Goal: Use online tool/utility: Utilize a website feature to perform a specific function

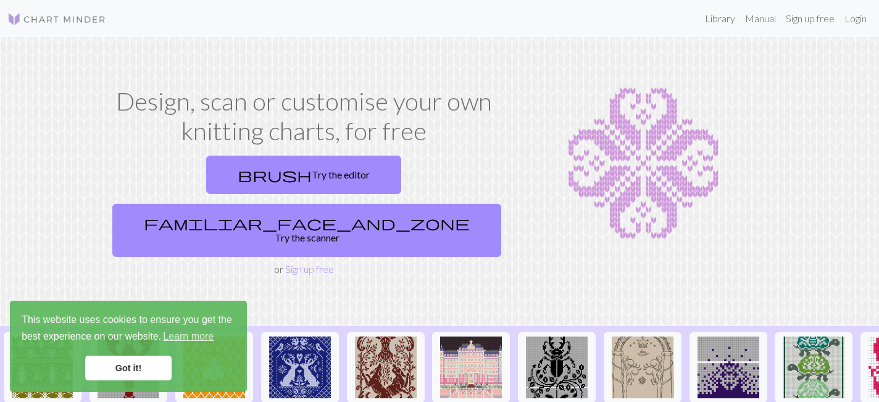
scroll to position [10, 0]
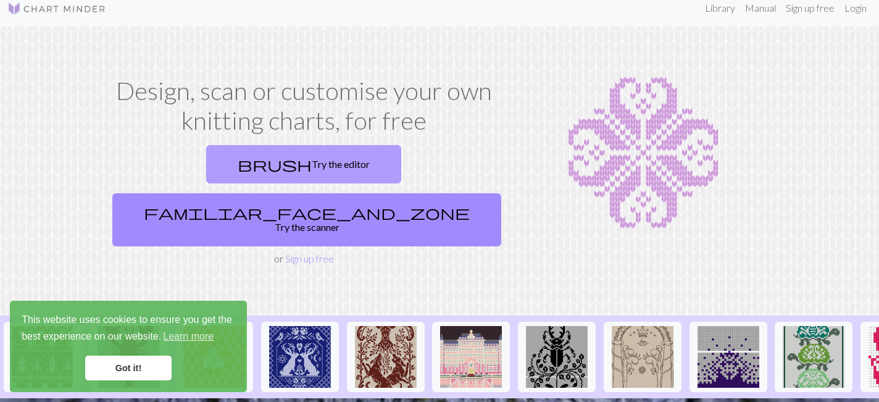
click at [219, 162] on link "brush Try the editor" at bounding box center [303, 164] width 195 height 38
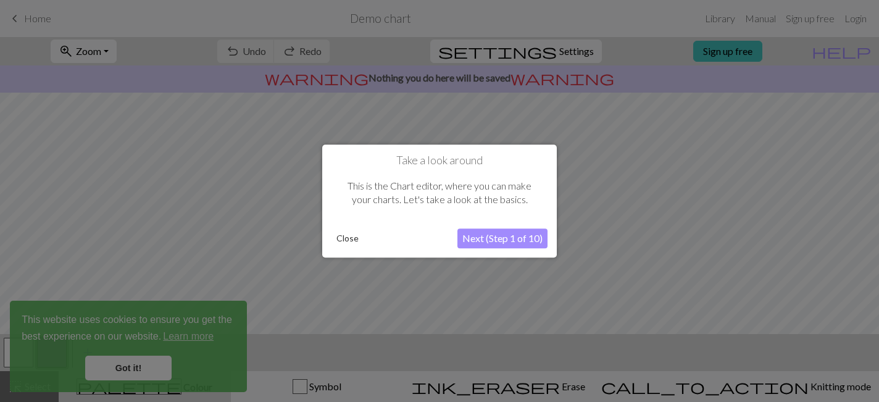
click at [139, 369] on div at bounding box center [439, 201] width 879 height 402
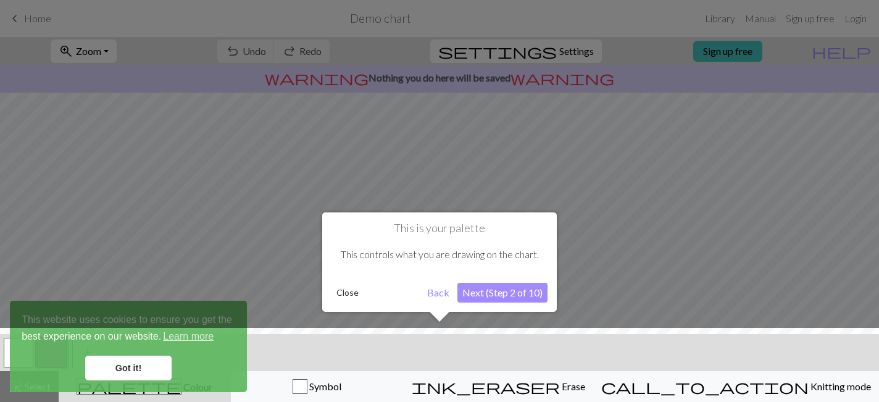
click at [140, 367] on div at bounding box center [439, 368] width 891 height 80
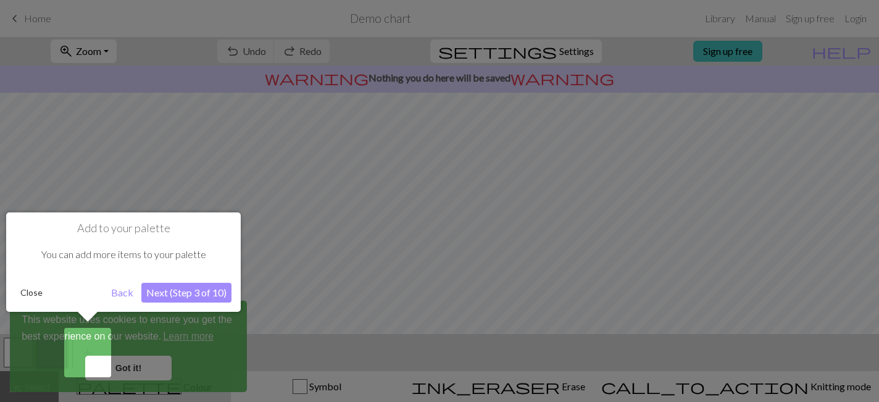
click at [30, 296] on button "Close" at bounding box center [31, 292] width 32 height 19
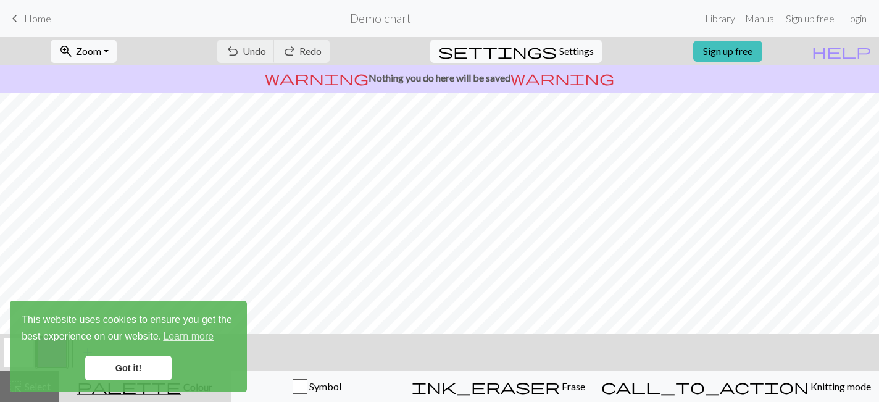
click at [149, 372] on link "Got it!" at bounding box center [128, 368] width 86 height 25
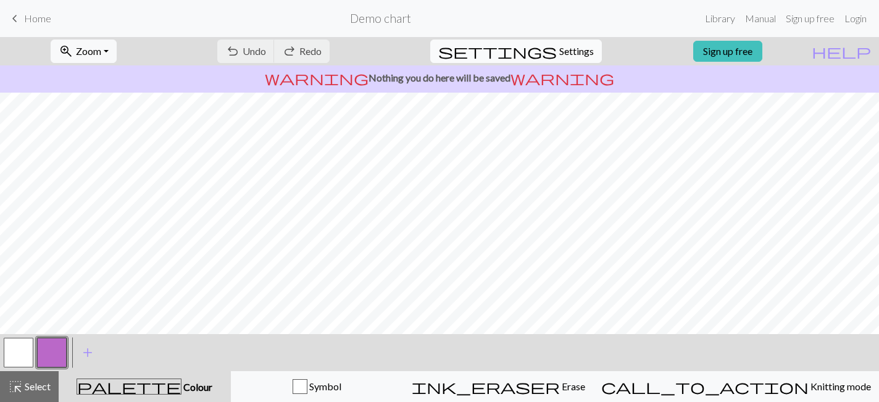
click at [561, 52] on span "Settings" at bounding box center [576, 51] width 35 height 15
select select "aran"
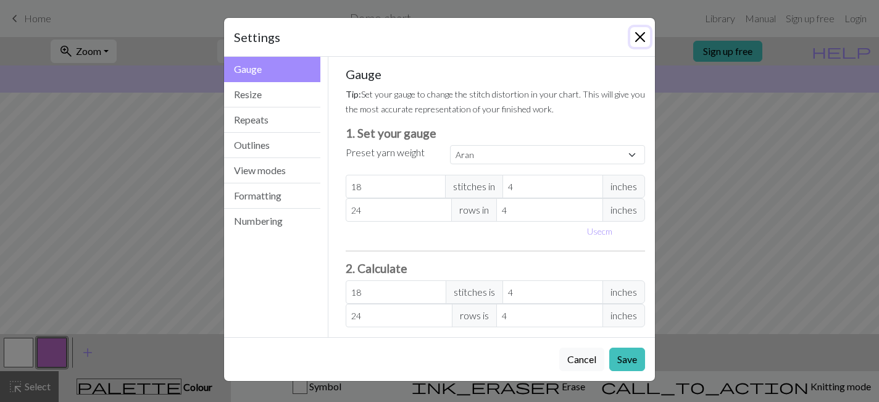
click at [640, 34] on button "Close" at bounding box center [640, 37] width 20 height 20
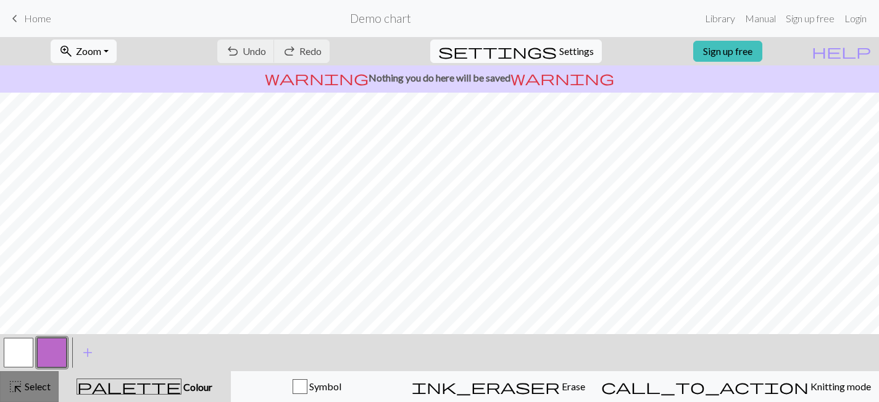
click at [39, 390] on span "Select" at bounding box center [37, 386] width 28 height 12
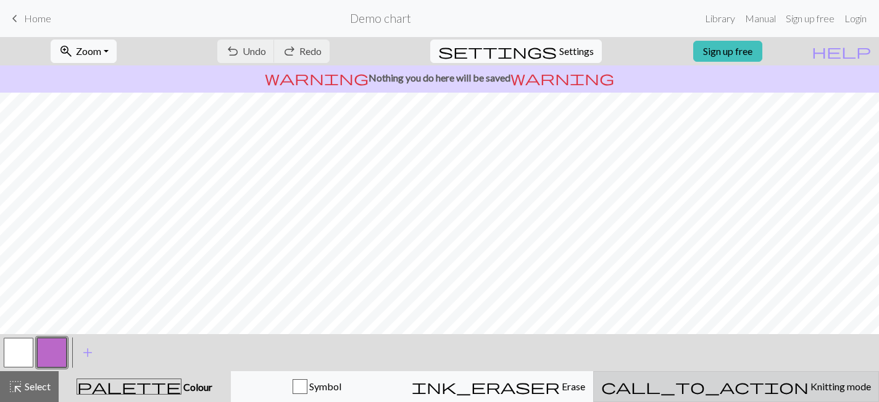
click at [809, 383] on span "Knitting mode" at bounding box center [840, 386] width 62 height 12
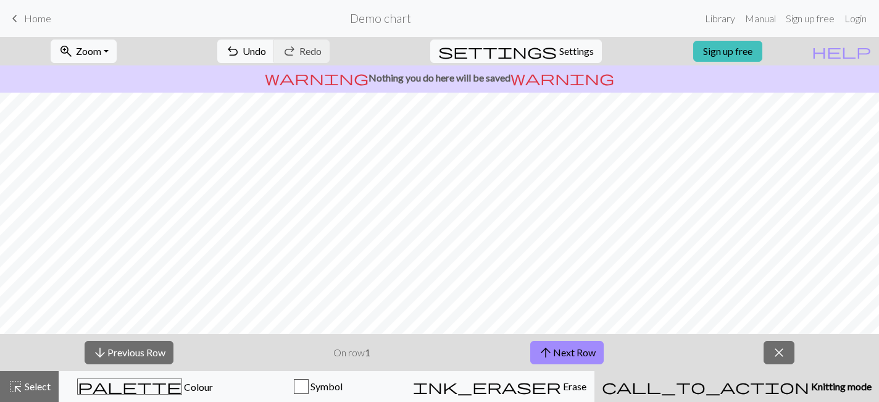
click at [809, 385] on span "Knitting mode" at bounding box center [840, 386] width 62 height 12
click at [783, 354] on span "close" at bounding box center [779, 352] width 15 height 17
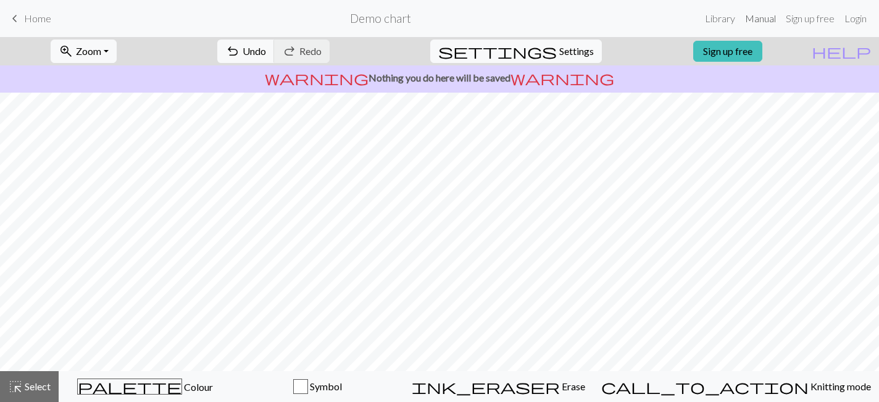
click at [768, 19] on link "Manual" at bounding box center [760, 18] width 41 height 25
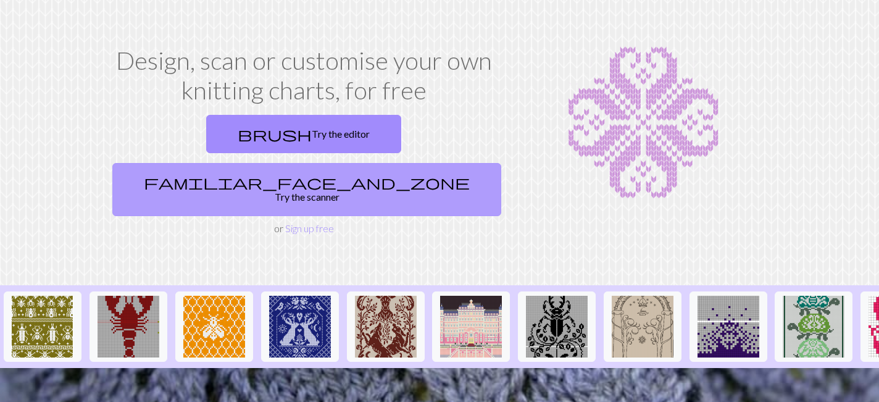
scroll to position [41, 0]
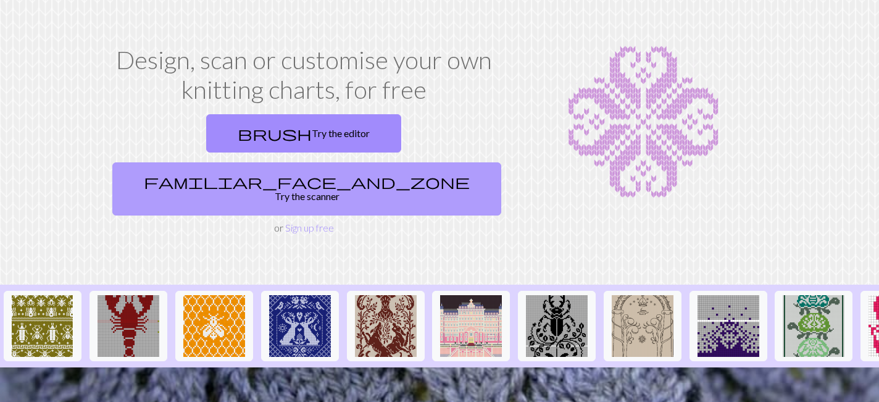
click at [423, 162] on link "familiar_face_and_zone Try the scanner" at bounding box center [306, 188] width 389 height 53
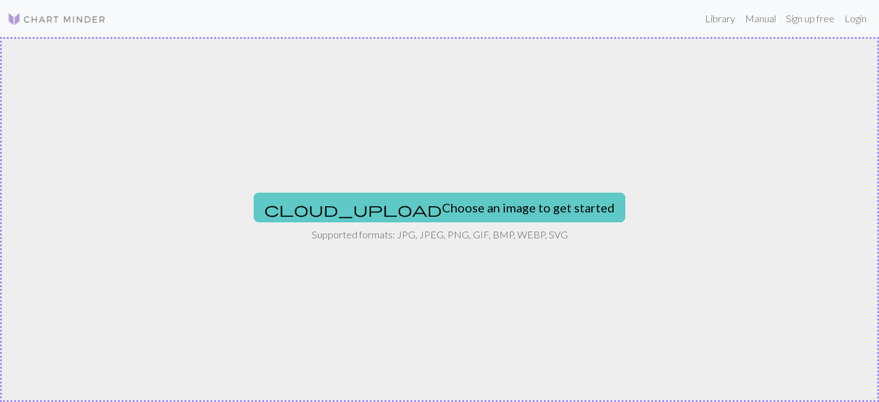
click at [435, 209] on button "cloud_upload Choose an image to get started" at bounding box center [440, 208] width 372 height 30
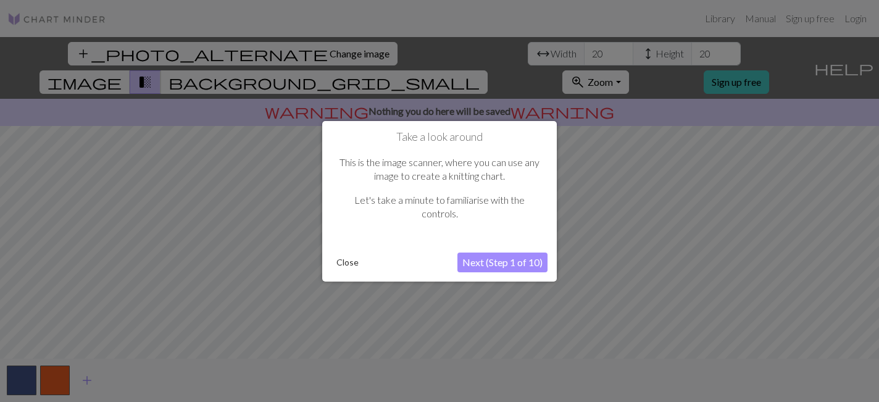
click at [493, 262] on button "Next (Step 1 of 10)" at bounding box center [502, 262] width 90 height 20
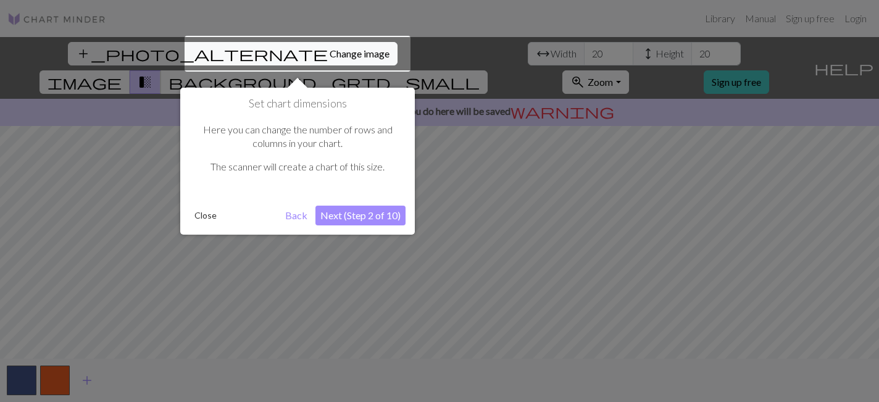
click at [359, 213] on button "Next (Step 2 of 10)" at bounding box center [360, 216] width 90 height 20
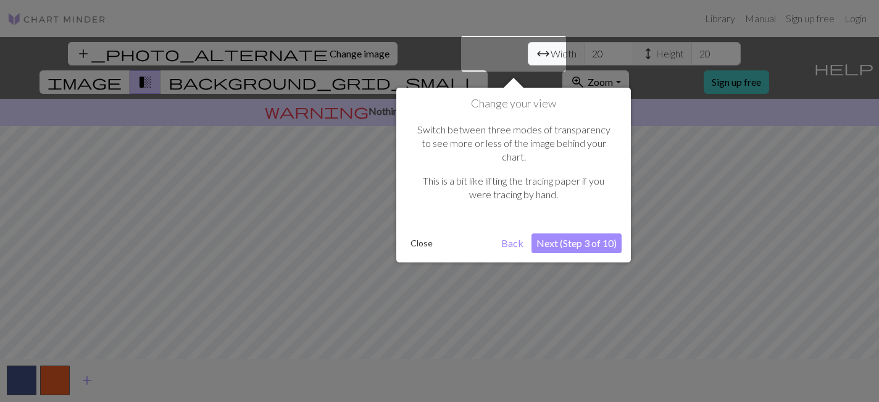
click at [596, 233] on button "Next (Step 3 of 10)" at bounding box center [576, 243] width 90 height 20
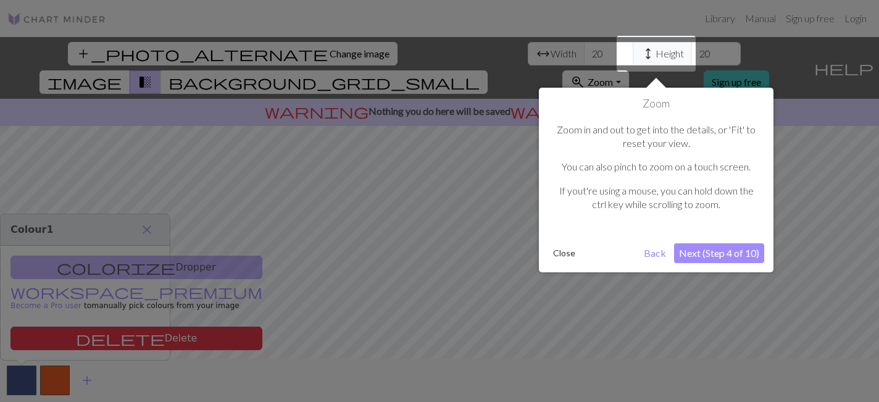
click at [722, 262] on button "Next (Step 4 of 10)" at bounding box center [719, 253] width 90 height 20
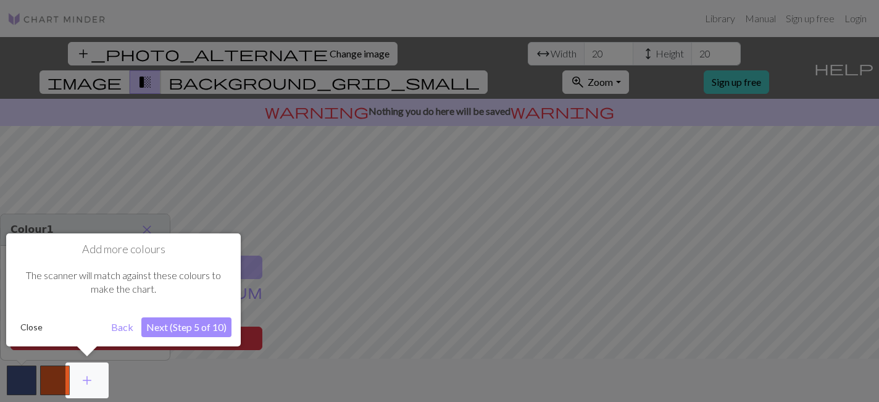
click at [188, 330] on button "Next (Step 5 of 10)" at bounding box center [186, 327] width 90 height 20
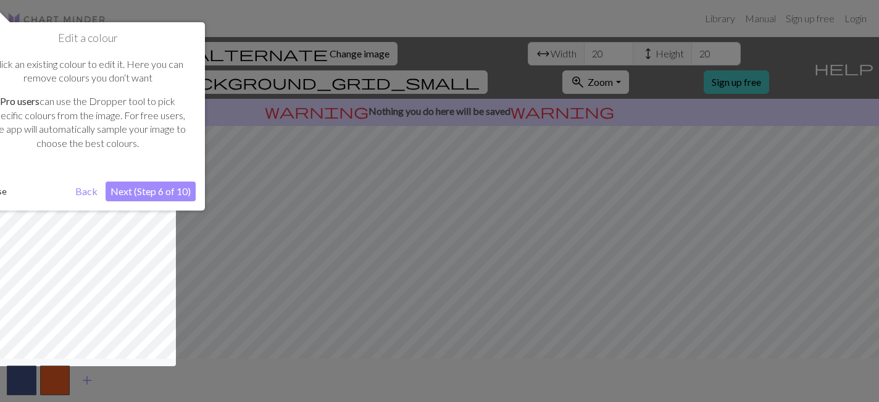
click at [171, 194] on button "Next (Step 6 of 10)" at bounding box center [151, 191] width 90 height 20
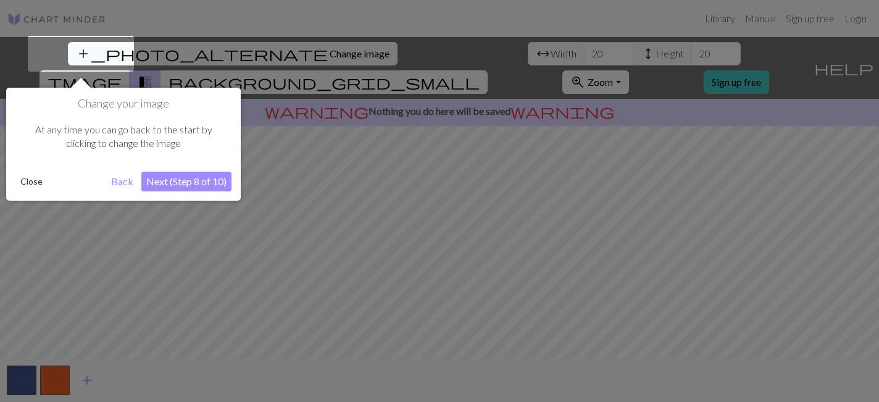
click at [180, 182] on button "Next (Step 8 of 10)" at bounding box center [186, 182] width 90 height 20
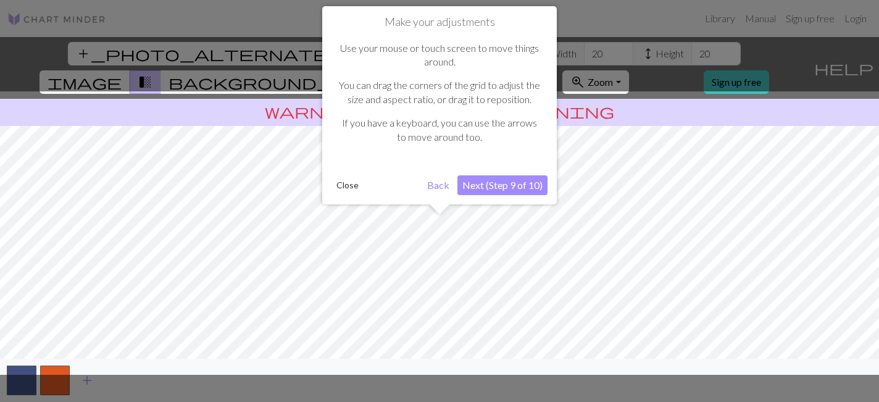
click at [522, 174] on div "Make your adjustments Use your mouse or touch screen to move things around. You…" at bounding box center [439, 105] width 235 height 198
click at [522, 178] on button "Next (Step 9 of 10)" at bounding box center [502, 185] width 90 height 20
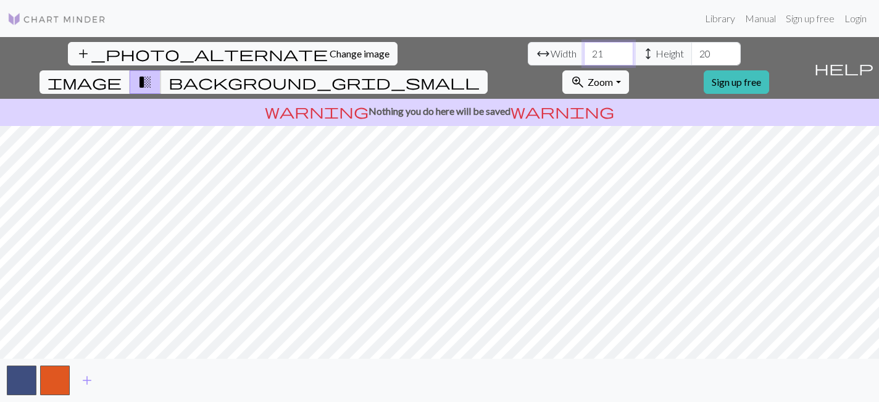
click at [584, 50] on input "21" at bounding box center [608, 53] width 49 height 23
click at [584, 50] on input "22" at bounding box center [608, 53] width 49 height 23
click at [584, 50] on input "23" at bounding box center [608, 53] width 49 height 23
click at [584, 50] on input "24" at bounding box center [608, 53] width 49 height 23
click at [584, 50] on input "25" at bounding box center [608, 53] width 49 height 23
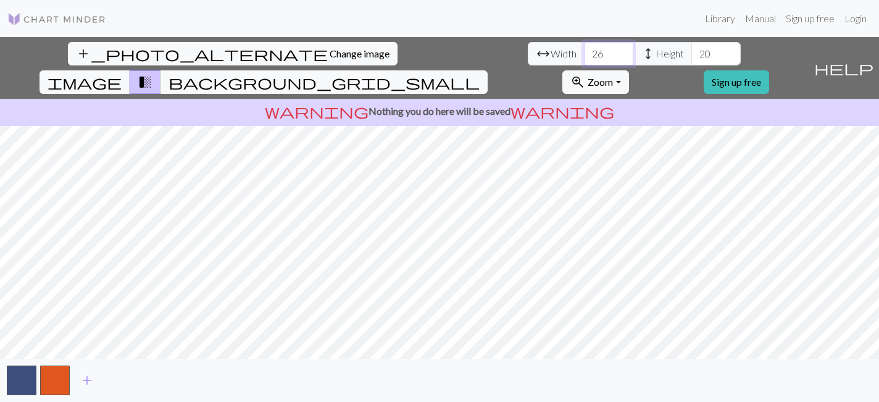
click at [584, 50] on input "26" at bounding box center [608, 53] width 49 height 23
click at [584, 50] on input "27" at bounding box center [608, 53] width 49 height 23
click at [584, 50] on input "28" at bounding box center [608, 53] width 49 height 23
click at [584, 50] on input "29" at bounding box center [608, 53] width 49 height 23
click at [584, 50] on input "30" at bounding box center [608, 53] width 49 height 23
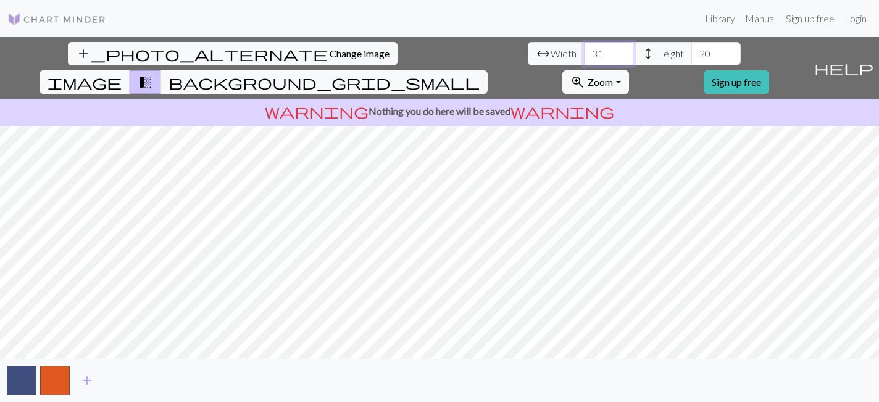
click at [584, 50] on input "31" at bounding box center [608, 53] width 49 height 23
click at [584, 50] on input "32" at bounding box center [608, 53] width 49 height 23
click at [584, 50] on input "33" at bounding box center [608, 53] width 49 height 23
click at [584, 50] on input "34" at bounding box center [608, 53] width 49 height 23
click at [584, 50] on input "35" at bounding box center [608, 53] width 49 height 23
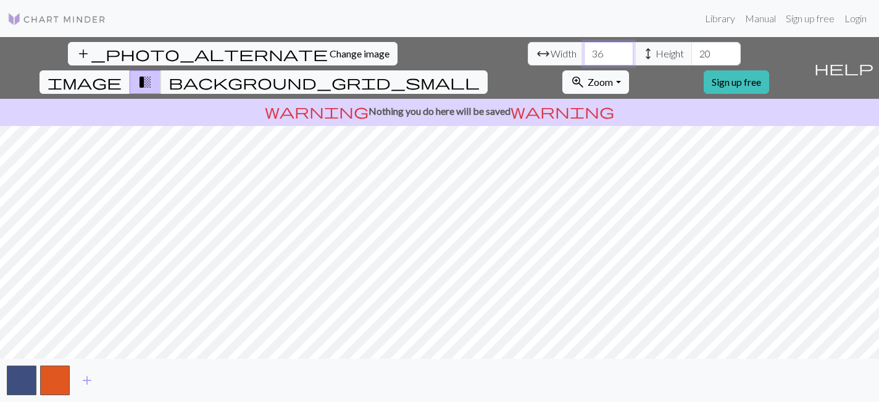
click at [584, 50] on input "36" at bounding box center [608, 53] width 49 height 23
click at [584, 50] on input "37" at bounding box center [608, 53] width 49 height 23
click at [584, 50] on input "38" at bounding box center [608, 53] width 49 height 23
click at [584, 50] on input "39" at bounding box center [608, 53] width 49 height 23
click at [584, 50] on input "40" at bounding box center [608, 53] width 49 height 23
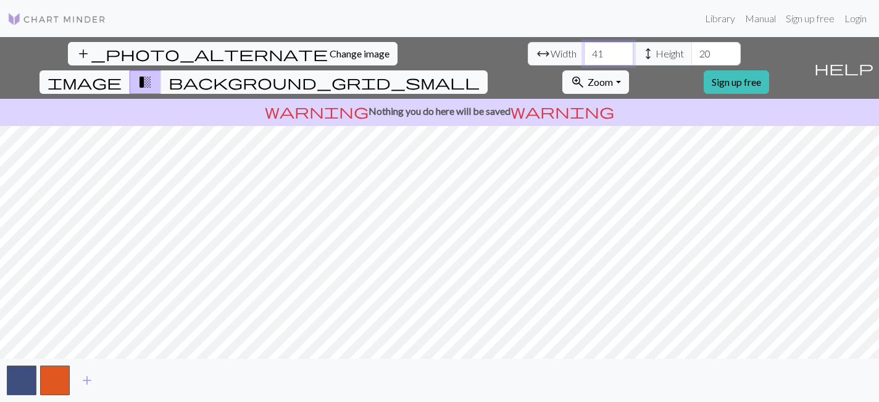
click at [584, 50] on input "41" at bounding box center [608, 53] width 49 height 23
click at [584, 50] on input "42" at bounding box center [608, 53] width 49 height 23
click at [584, 50] on input "43" at bounding box center [608, 53] width 49 height 23
drag, startPoint x: 274, startPoint y: 56, endPoint x: 249, endPoint y: 56, distance: 24.7
click at [584, 56] on input "43" at bounding box center [608, 53] width 49 height 23
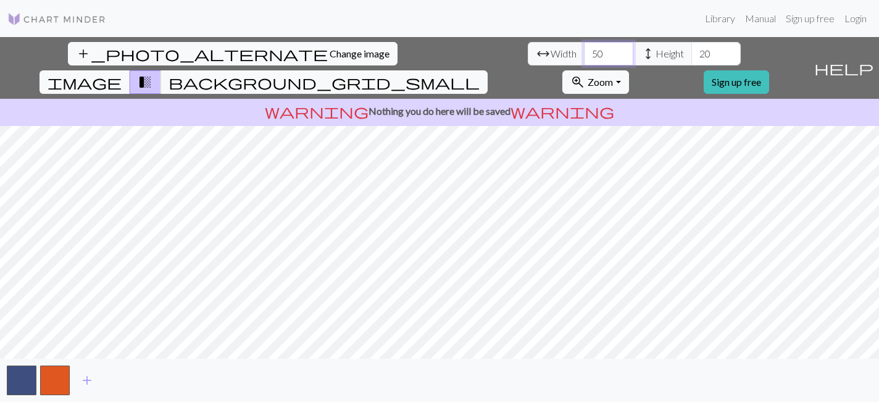
type input "50"
drag, startPoint x: 380, startPoint y: 54, endPoint x: 343, endPoint y: 54, distance: 36.4
click at [528, 54] on div "arrow_range Width 50 height Height 20" at bounding box center [634, 53] width 213 height 23
type input "50"
click at [585, 73] on span "zoom_in" at bounding box center [577, 81] width 15 height 17
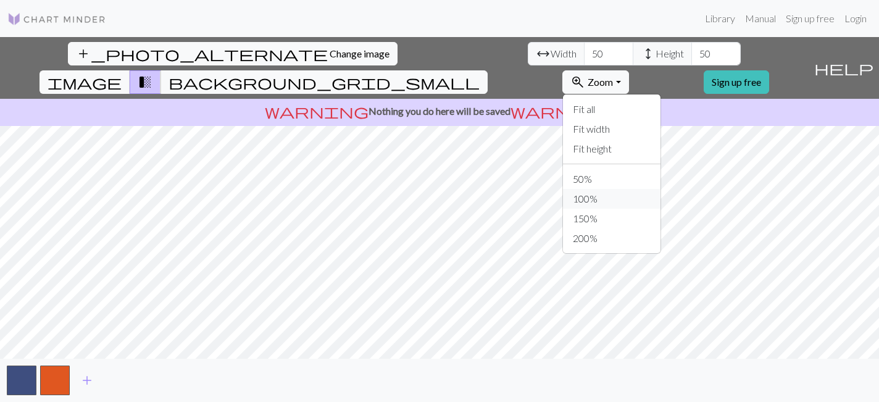
click at [661, 189] on button "100%" at bounding box center [612, 199] width 98 height 20
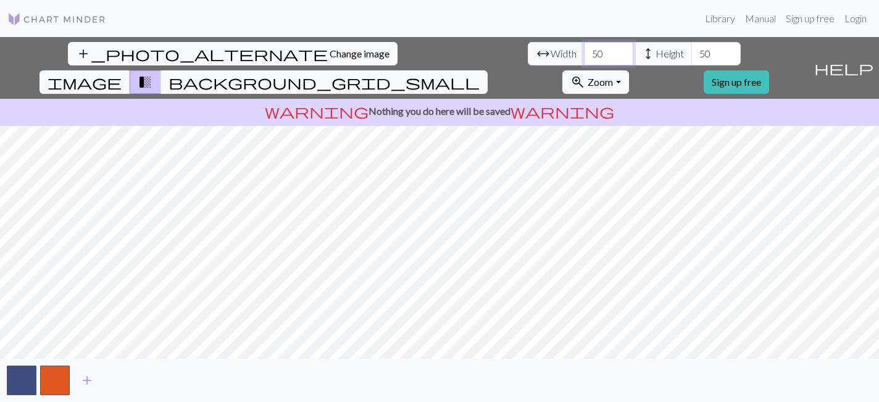
drag, startPoint x: 273, startPoint y: 59, endPoint x: 231, endPoint y: 60, distance: 42.0
click at [528, 60] on div "arrow_range Width 50 height Height 50" at bounding box center [634, 53] width 213 height 23
type input "100"
drag, startPoint x: 376, startPoint y: 51, endPoint x: 337, endPoint y: 51, distance: 38.9
click at [528, 51] on div "arrow_range Width 100 height Height 50" at bounding box center [634, 53] width 213 height 23
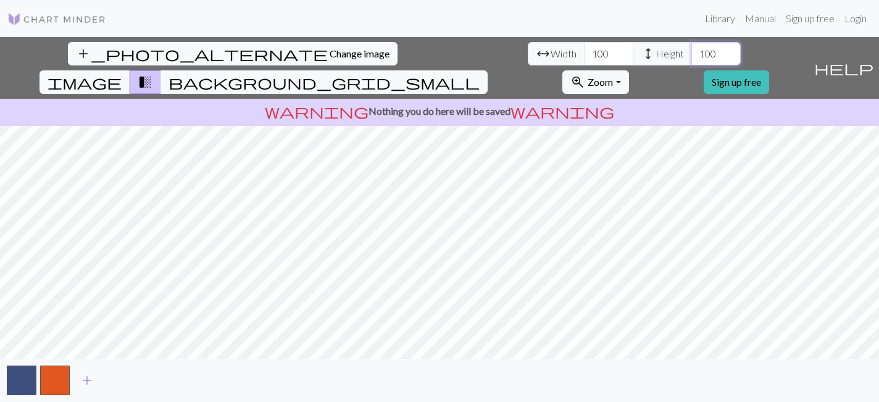
type input "100"
click at [584, 57] on input "99" at bounding box center [608, 53] width 49 height 23
click at [584, 57] on input "98" at bounding box center [608, 53] width 49 height 23
click at [584, 57] on input "97" at bounding box center [608, 53] width 49 height 23
click at [584, 57] on input "96" at bounding box center [608, 53] width 49 height 23
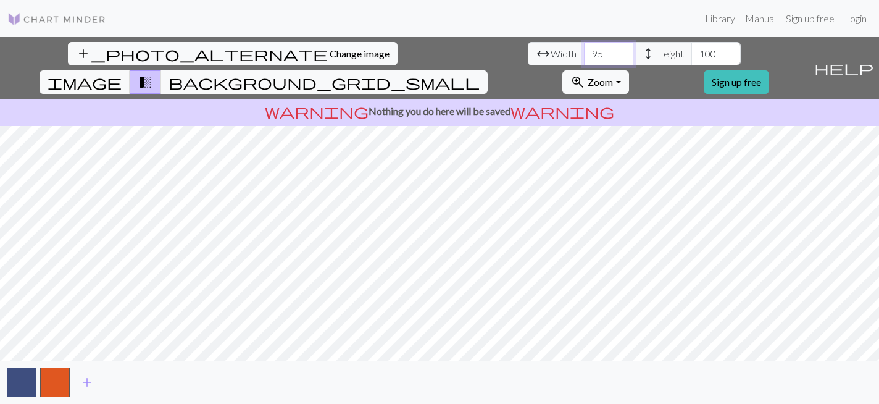
click at [584, 57] on input "95" at bounding box center [608, 53] width 49 height 23
click at [584, 57] on input "94" at bounding box center [608, 53] width 49 height 23
click at [584, 57] on input "93" at bounding box center [608, 53] width 49 height 23
click at [584, 57] on input "92" at bounding box center [608, 53] width 49 height 23
click at [584, 57] on input "91" at bounding box center [608, 53] width 49 height 23
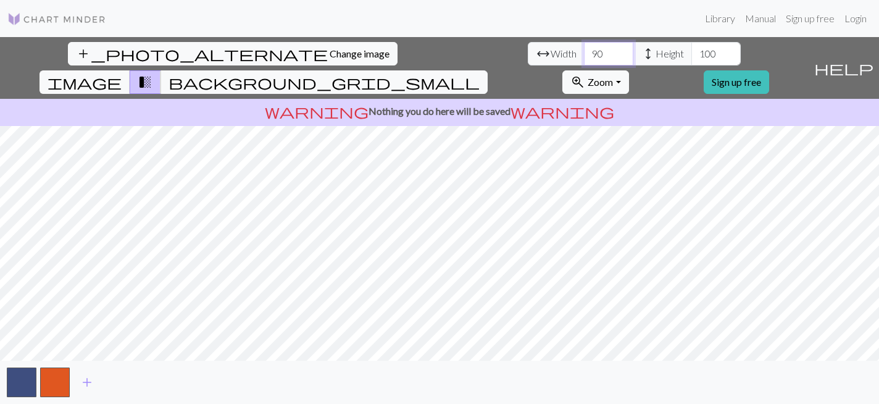
click at [584, 57] on input "90" at bounding box center [608, 53] width 49 height 23
click at [584, 57] on input "89" at bounding box center [608, 53] width 49 height 23
click at [584, 57] on input "88" at bounding box center [608, 53] width 49 height 23
click at [584, 57] on input "87" at bounding box center [608, 53] width 49 height 23
click at [584, 57] on input "86" at bounding box center [608, 53] width 49 height 23
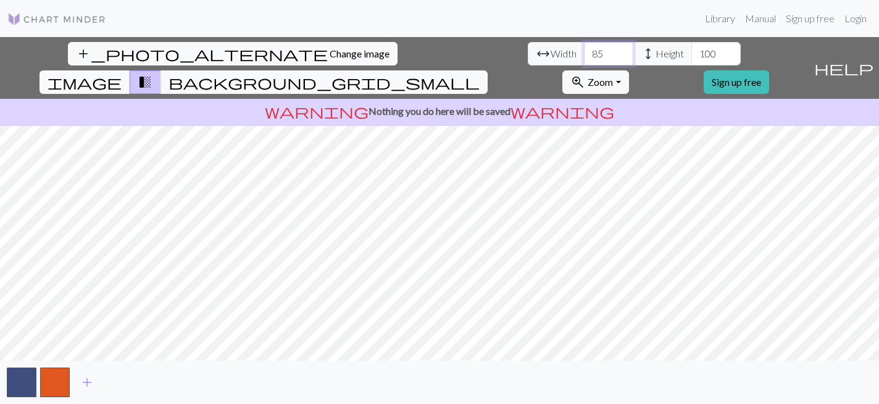
type input "85"
click at [584, 57] on input "85" at bounding box center [608, 53] width 49 height 23
click at [691, 58] on input "99" at bounding box center [715, 53] width 49 height 23
click at [691, 58] on input "98" at bounding box center [715, 53] width 49 height 23
click at [691, 58] on input "97" at bounding box center [715, 53] width 49 height 23
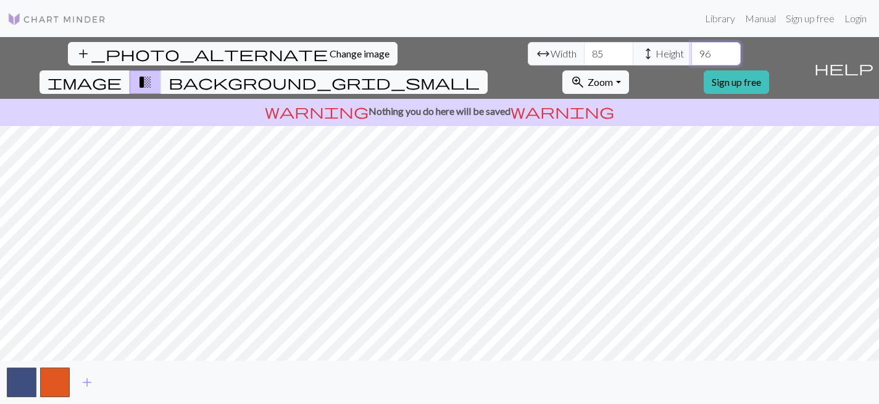
click at [691, 58] on input "96" at bounding box center [715, 53] width 49 height 23
click at [691, 58] on input "95" at bounding box center [715, 53] width 49 height 23
click at [691, 58] on input "94" at bounding box center [715, 53] width 49 height 23
click at [691, 58] on input "93" at bounding box center [715, 53] width 49 height 23
click at [691, 58] on input "92" at bounding box center [715, 53] width 49 height 23
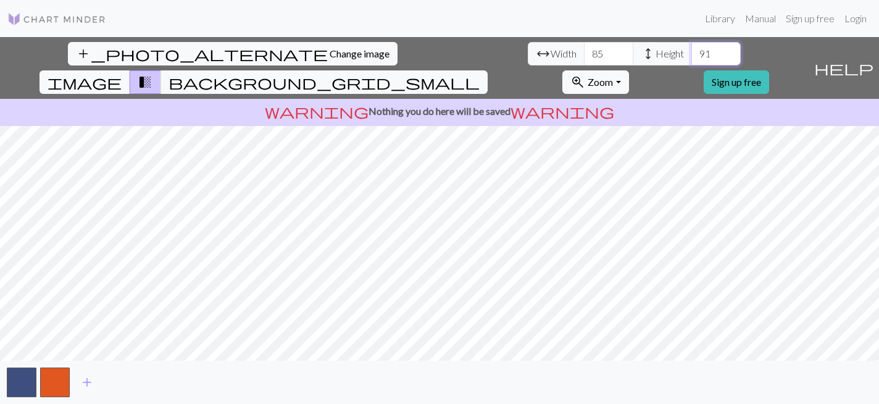
click at [691, 58] on input "91" at bounding box center [715, 53] width 49 height 23
click at [691, 58] on input "90" at bounding box center [715, 53] width 49 height 23
click at [691, 58] on input "89" at bounding box center [715, 53] width 49 height 23
click at [691, 58] on input "88" at bounding box center [715, 53] width 49 height 23
click at [691, 58] on input "87" at bounding box center [715, 53] width 49 height 23
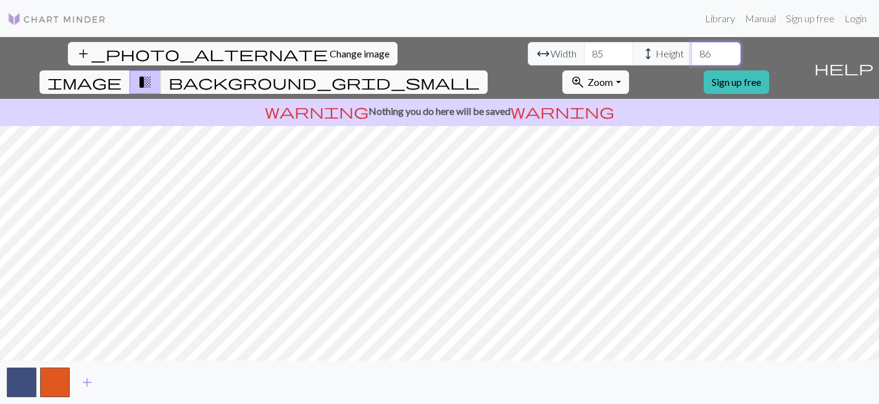
click at [691, 58] on input "86" at bounding box center [715, 53] width 49 height 23
type input "85"
click at [691, 58] on input "85" at bounding box center [715, 53] width 49 height 23
click at [862, 59] on span "help" at bounding box center [843, 67] width 59 height 17
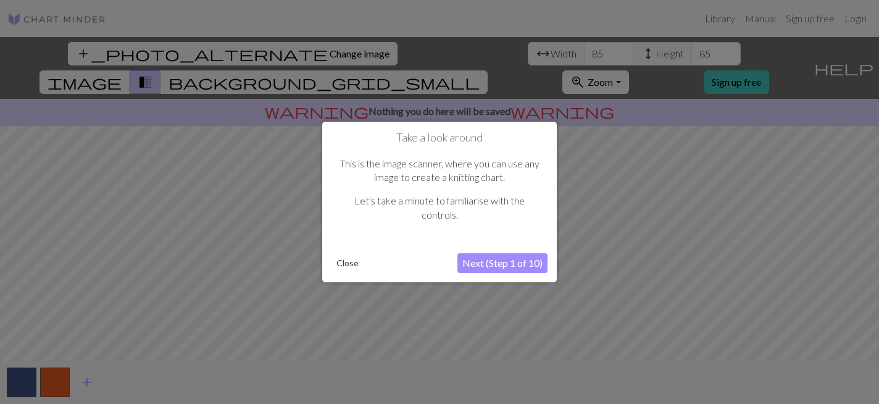
click at [348, 266] on button "Close" at bounding box center [347, 263] width 32 height 19
